Goal: Task Accomplishment & Management: Manage account settings

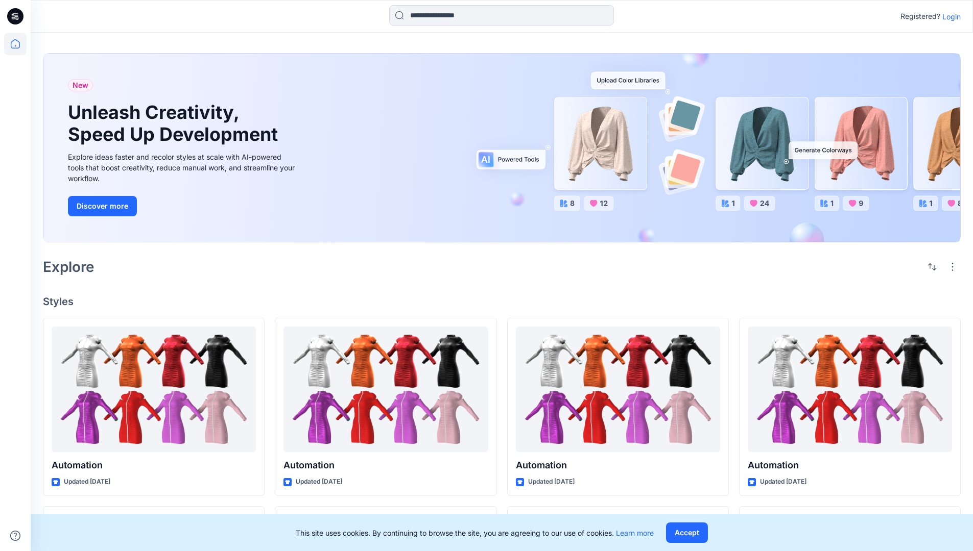
click at [949, 16] on p "Login" at bounding box center [951, 16] width 18 height 11
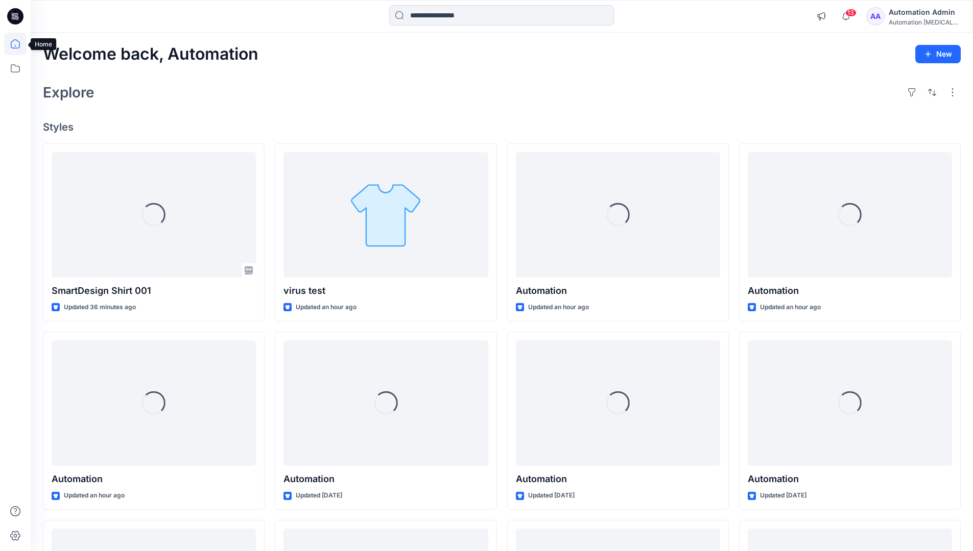
click at [19, 44] on icon at bounding box center [15, 43] width 9 height 9
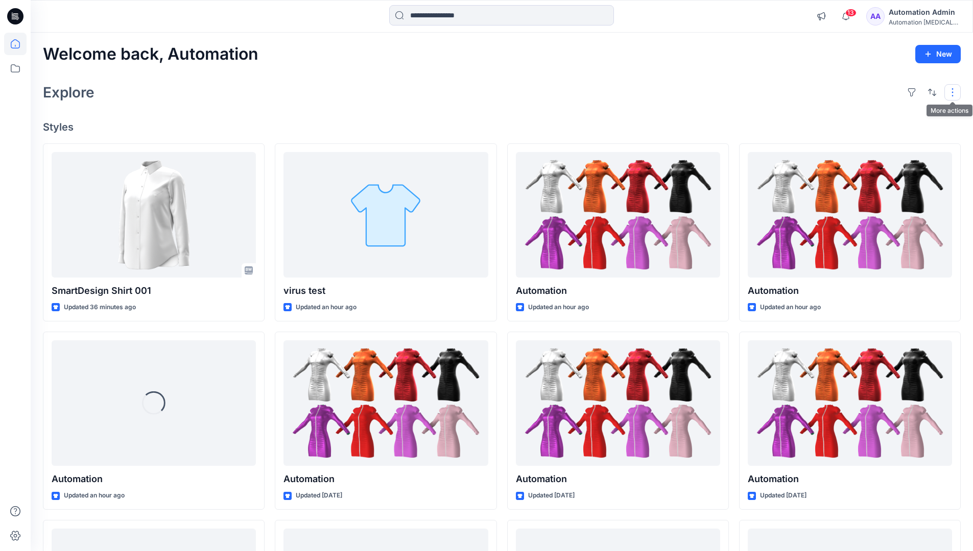
click at [954, 92] on button "button" at bounding box center [952, 92] width 16 height 16
click at [929, 91] on button "button" at bounding box center [932, 92] width 16 height 16
click at [886, 113] on p "Last update" at bounding box center [897, 118] width 64 height 11
click at [877, 139] on p "A to Z" at bounding box center [897, 141] width 64 height 11
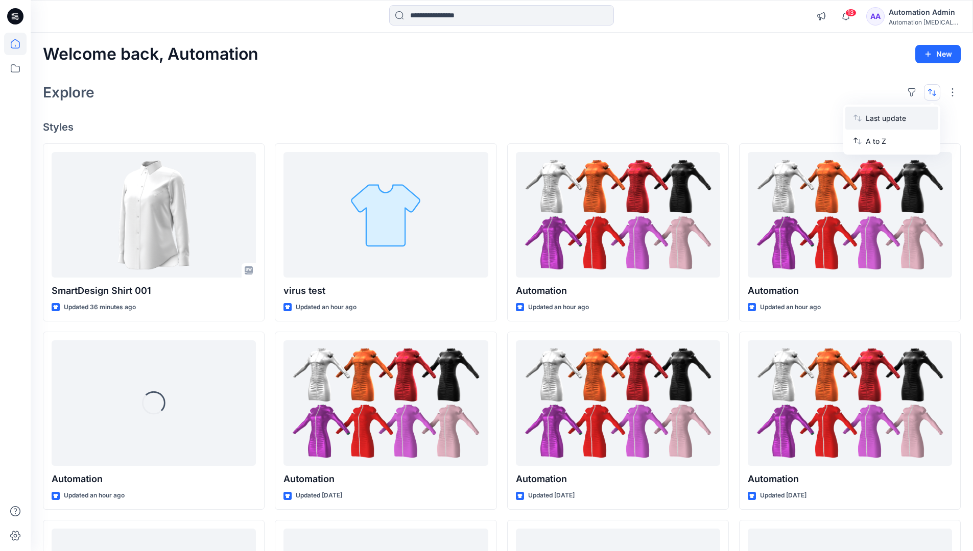
click at [877, 116] on p "Last update" at bounding box center [897, 118] width 64 height 11
click at [877, 144] on p "A to Z" at bounding box center [897, 141] width 64 height 11
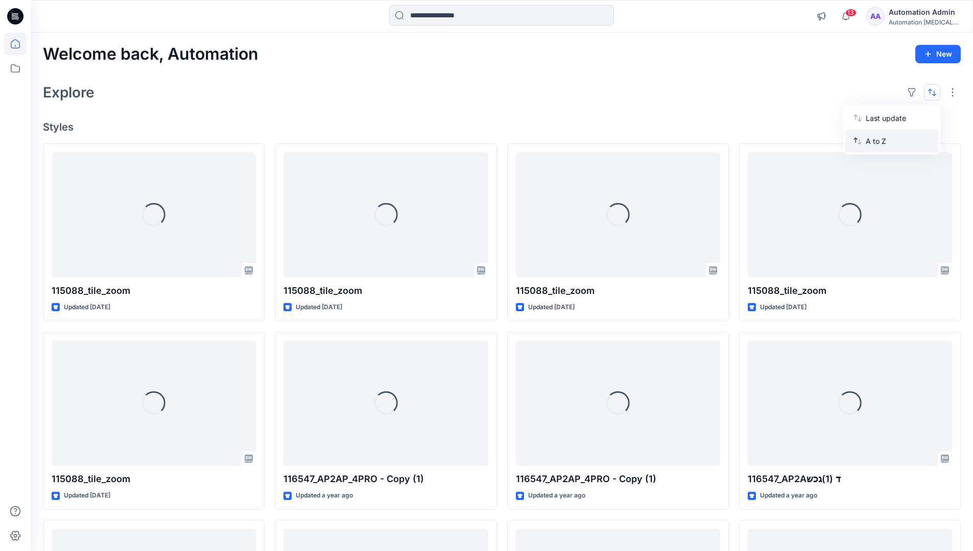
click at [877, 141] on p "A to Z" at bounding box center [897, 141] width 64 height 11
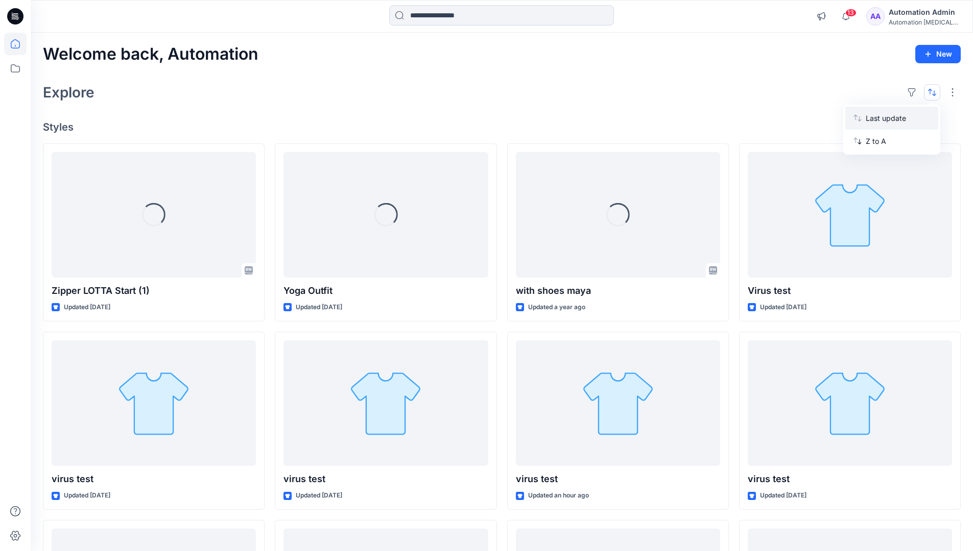
click at [877, 120] on p "Last update" at bounding box center [897, 118] width 64 height 11
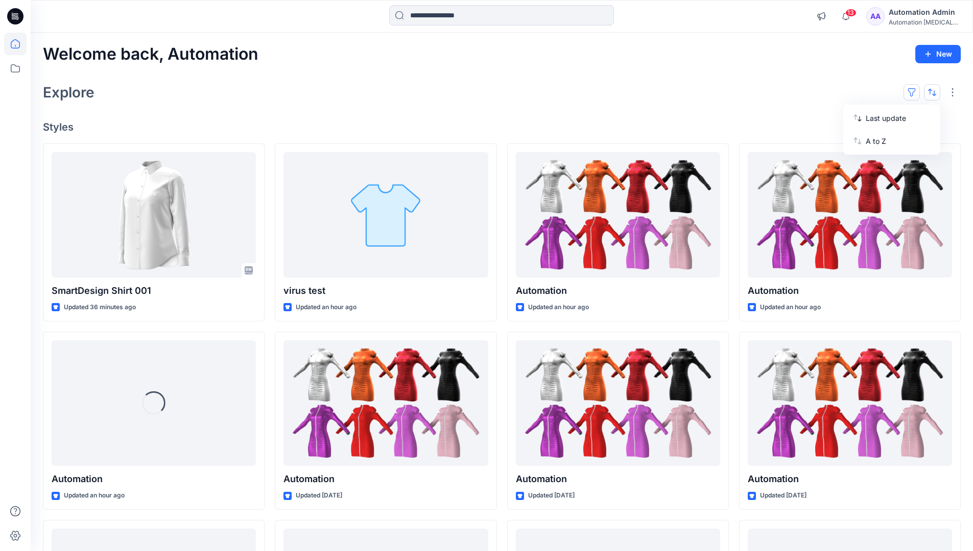
click at [915, 91] on button "button" at bounding box center [911, 92] width 16 height 16
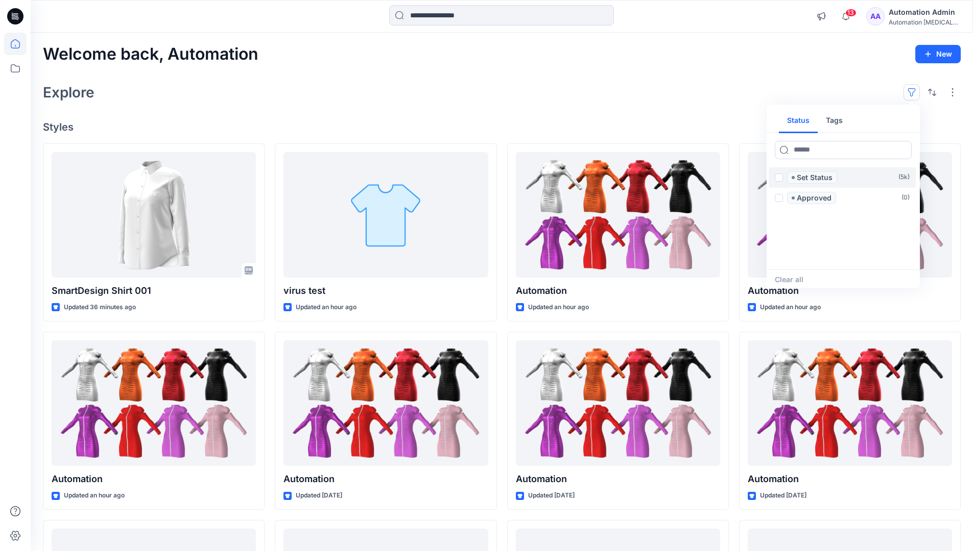
click at [779, 179] on span at bounding box center [779, 178] width 8 height 8
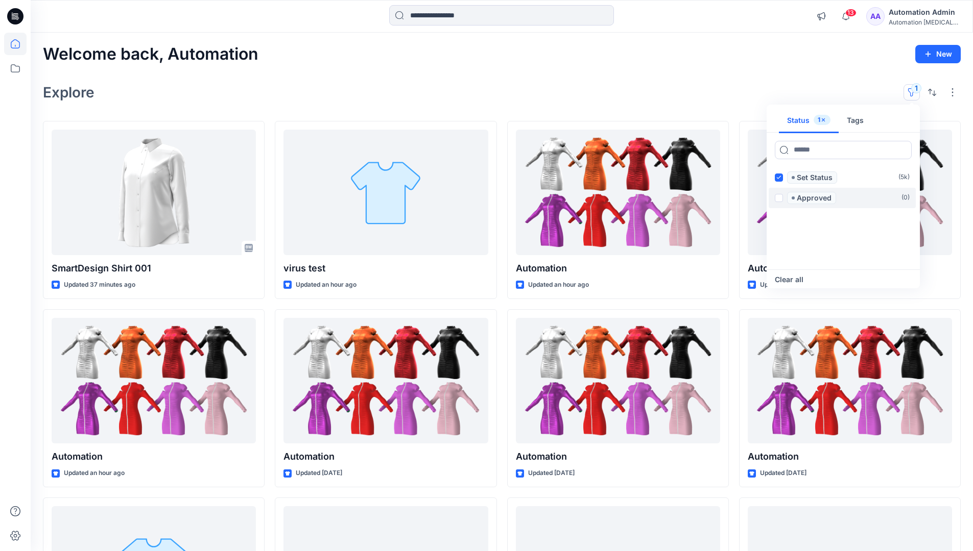
click at [780, 196] on span at bounding box center [779, 198] width 8 height 8
click at [779, 178] on icon at bounding box center [778, 178] width 5 height 4
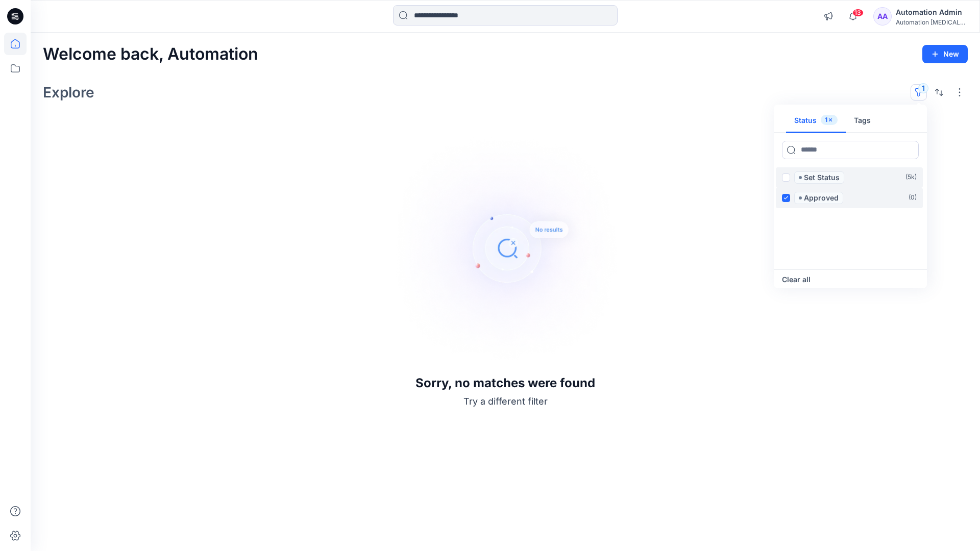
click at [787, 197] on icon at bounding box center [786, 198] width 5 height 4
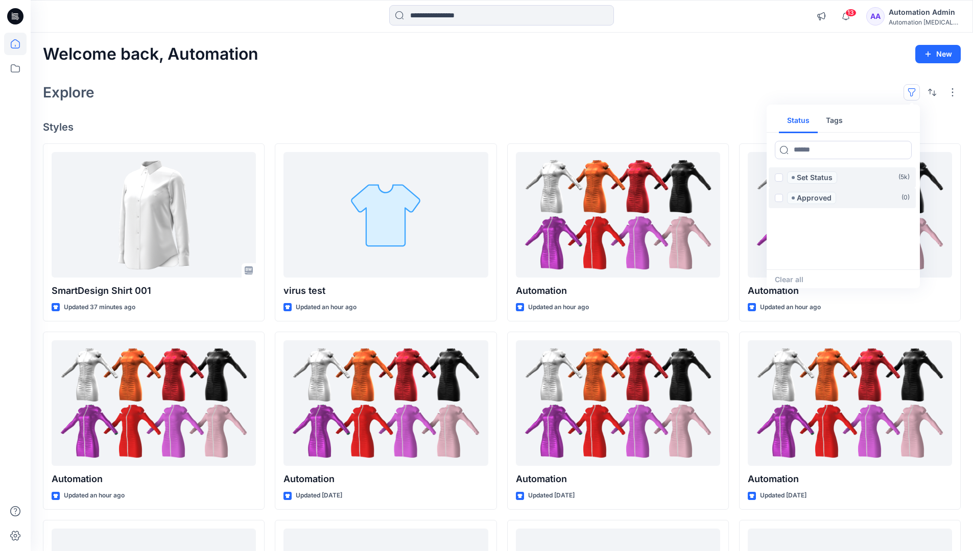
click at [832, 116] on button "Tags" at bounding box center [833, 121] width 33 height 25
click at [805, 119] on button "Status" at bounding box center [798, 121] width 39 height 25
click at [812, 152] on input at bounding box center [843, 150] width 137 height 18
type input "******"
click at [816, 178] on p "Set Status" at bounding box center [814, 178] width 36 height 12
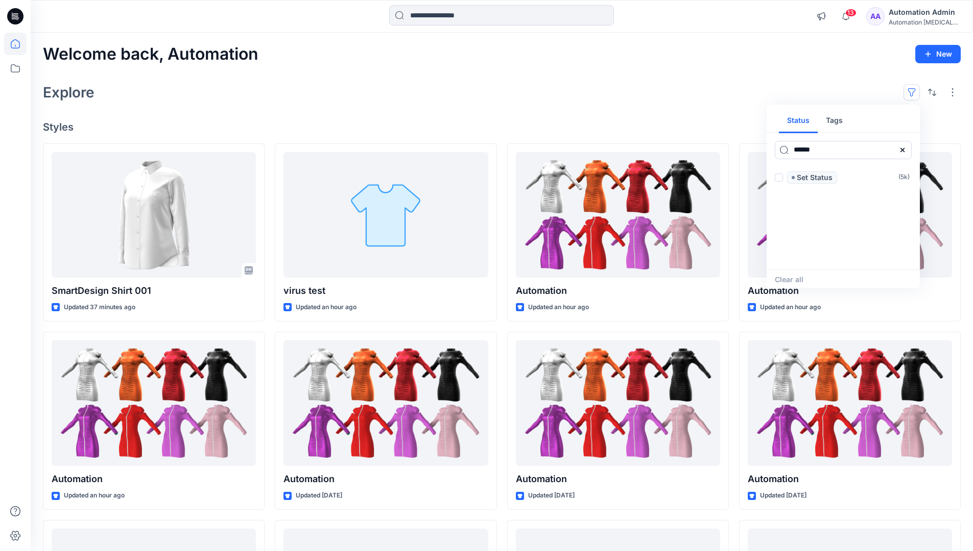
click at [901, 150] on icon at bounding box center [902, 150] width 4 height 4
click at [837, 124] on button "Tags" at bounding box center [833, 121] width 33 height 25
click at [806, 150] on input at bounding box center [843, 150] width 137 height 18
type input "**********"
click at [842, 256] on p "automation tag" at bounding box center [818, 259] width 54 height 12
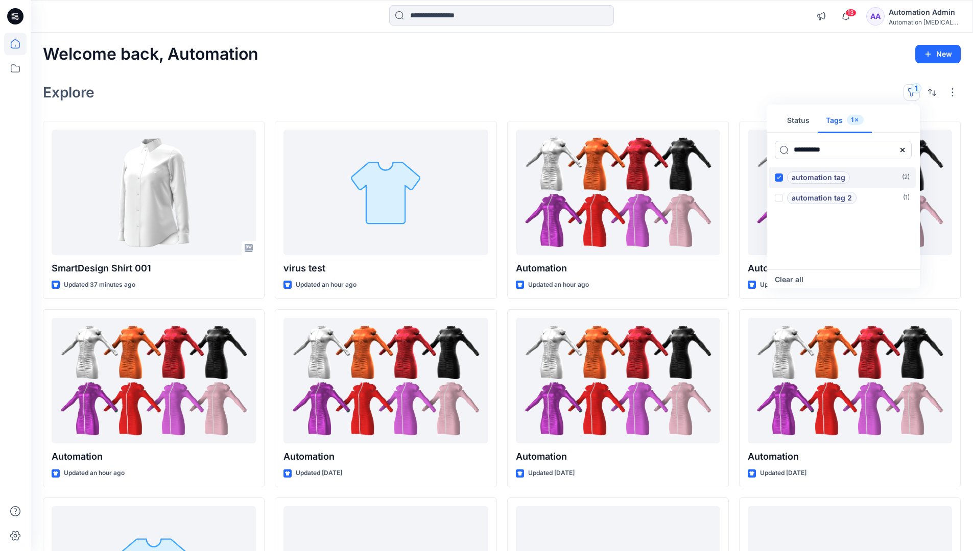
click at [842, 175] on p "automation tag" at bounding box center [818, 178] width 54 height 12
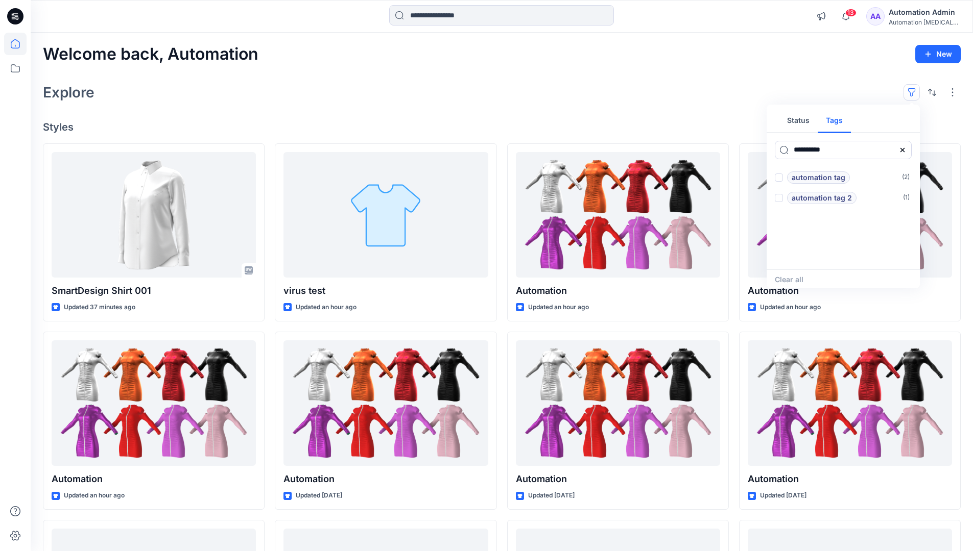
click at [903, 151] on icon at bounding box center [902, 150] width 4 height 4
click at [805, 124] on button "Status" at bounding box center [798, 121] width 39 height 25
click at [814, 178] on p "Set Status" at bounding box center [814, 178] width 36 height 12
click at [781, 178] on span at bounding box center [779, 178] width 8 height 8
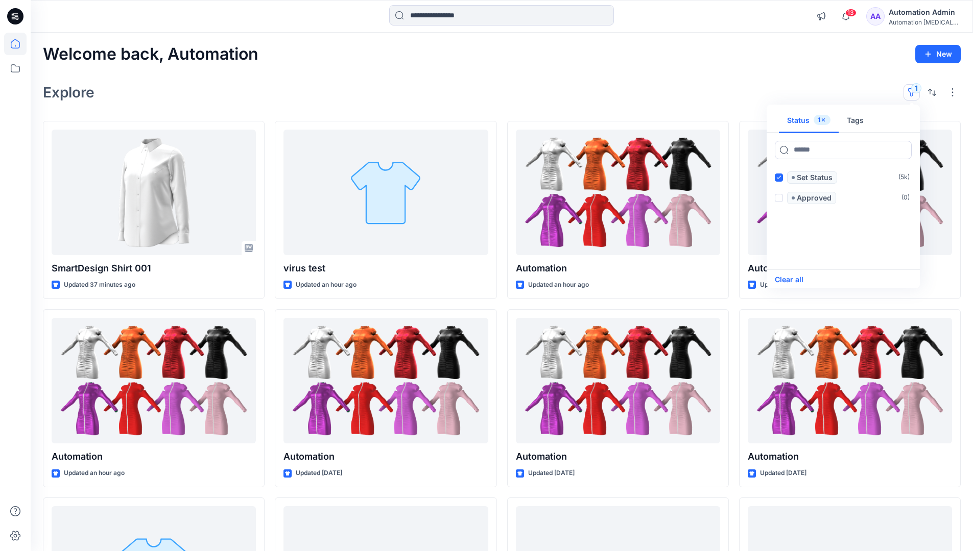
click at [796, 279] on button "Clear all" at bounding box center [789, 280] width 29 height 12
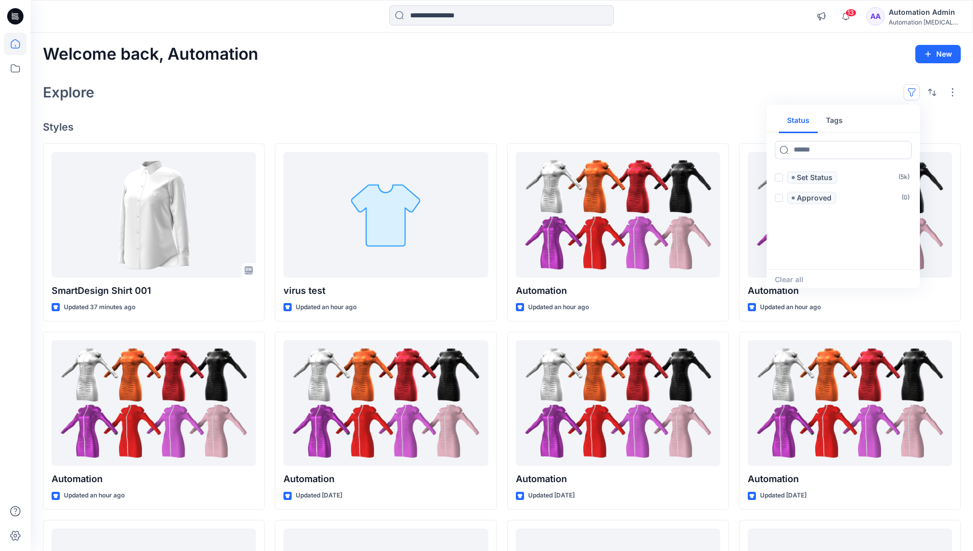
click at [914, 89] on button "button" at bounding box center [911, 92] width 16 height 16
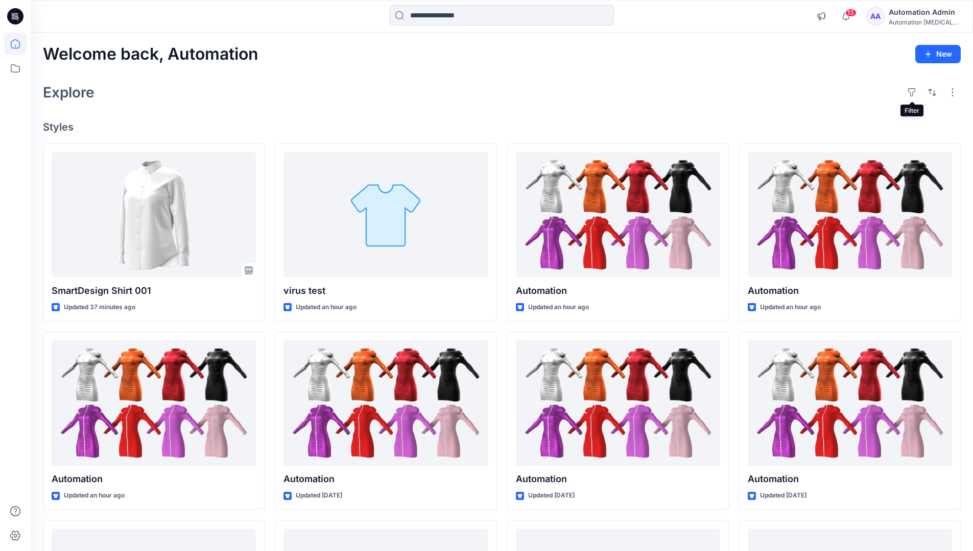
click at [920, 12] on div "Automation Admin" at bounding box center [923, 12] width 71 height 12
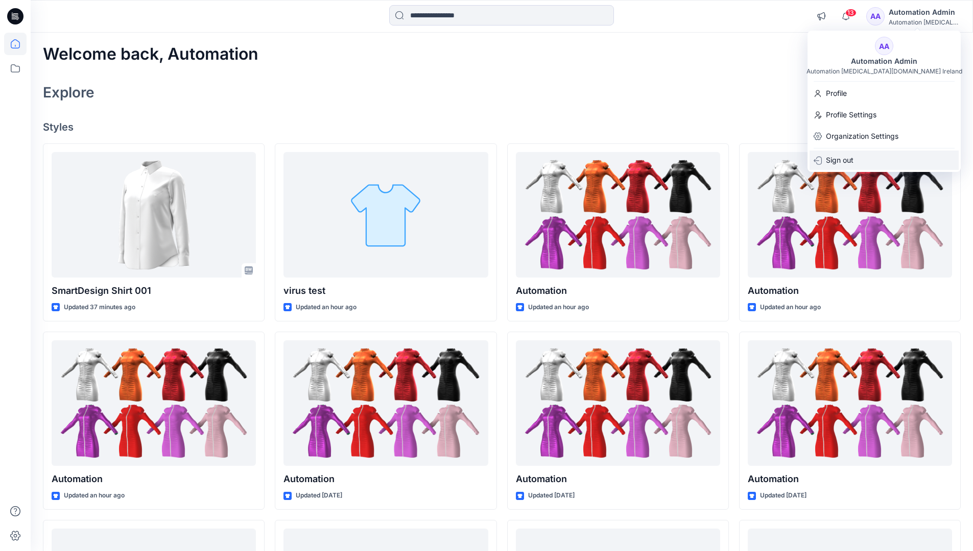
click at [853, 161] on p "Sign out" at bounding box center [840, 160] width 28 height 19
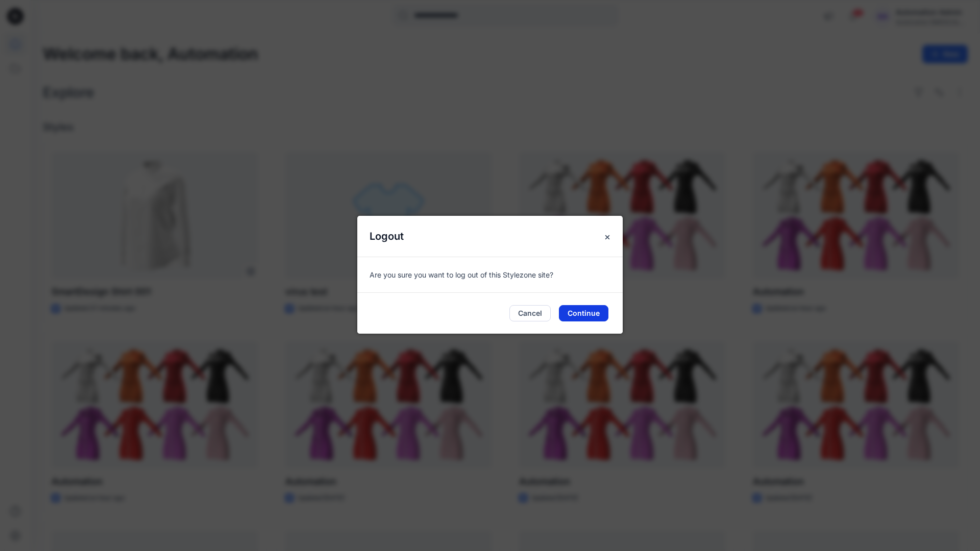
click at [596, 309] on button "Continue" at bounding box center [584, 313] width 50 height 16
